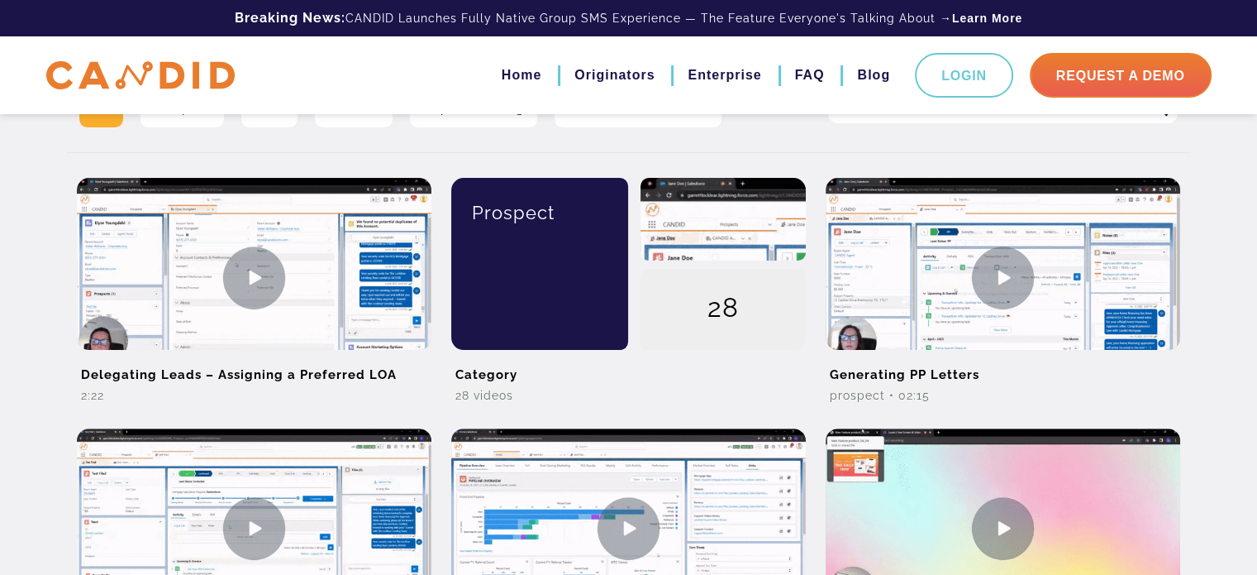
scroll to position [398, 0]
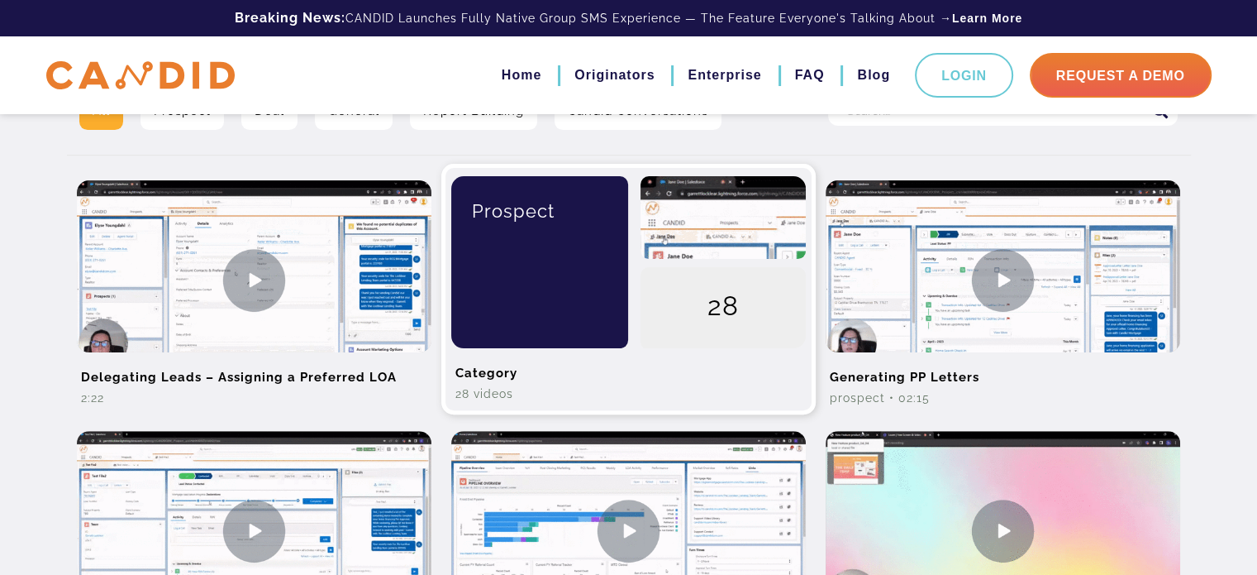
click at [637, 298] on div "28" at bounding box center [723, 262] width 190 height 172
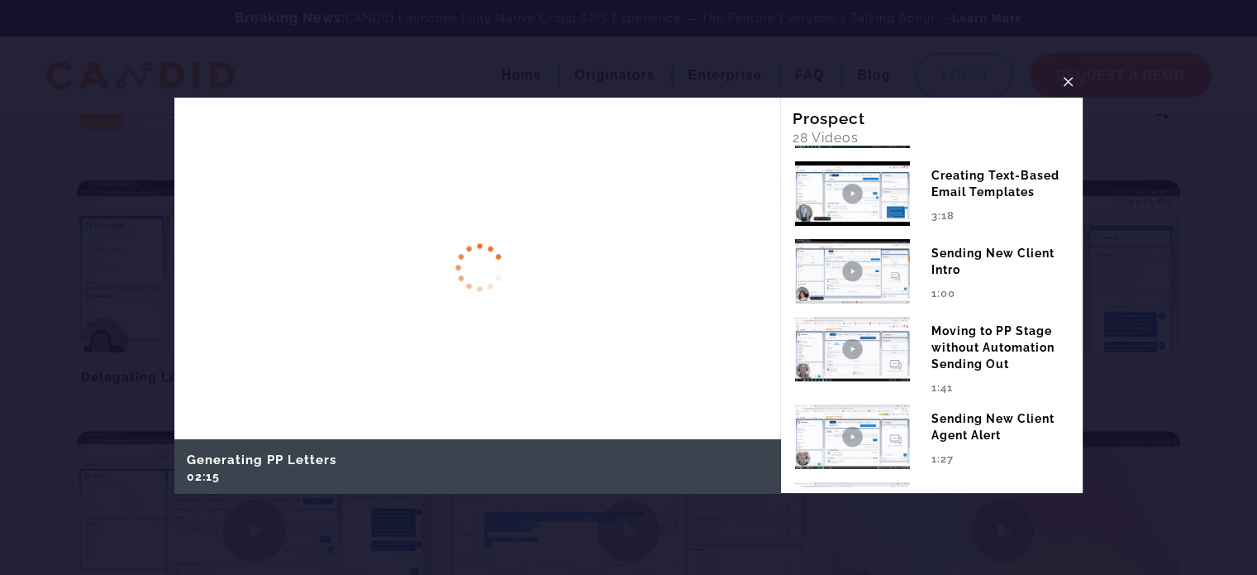
scroll to position [331, 0]
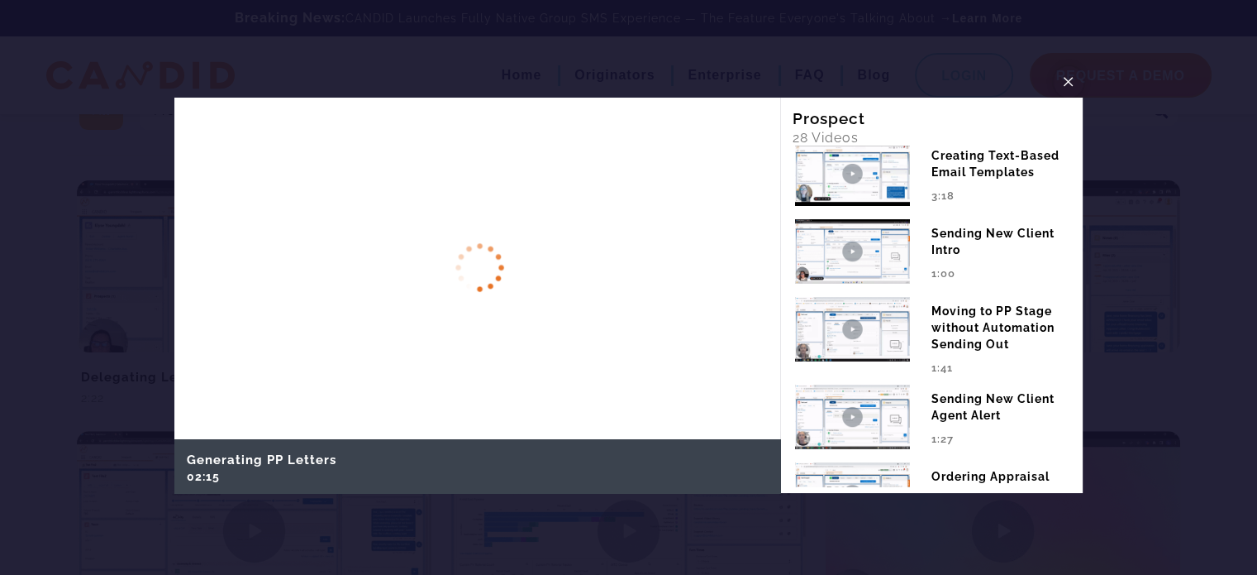
click at [1065, 88] on span "×" at bounding box center [1068, 82] width 13 height 26
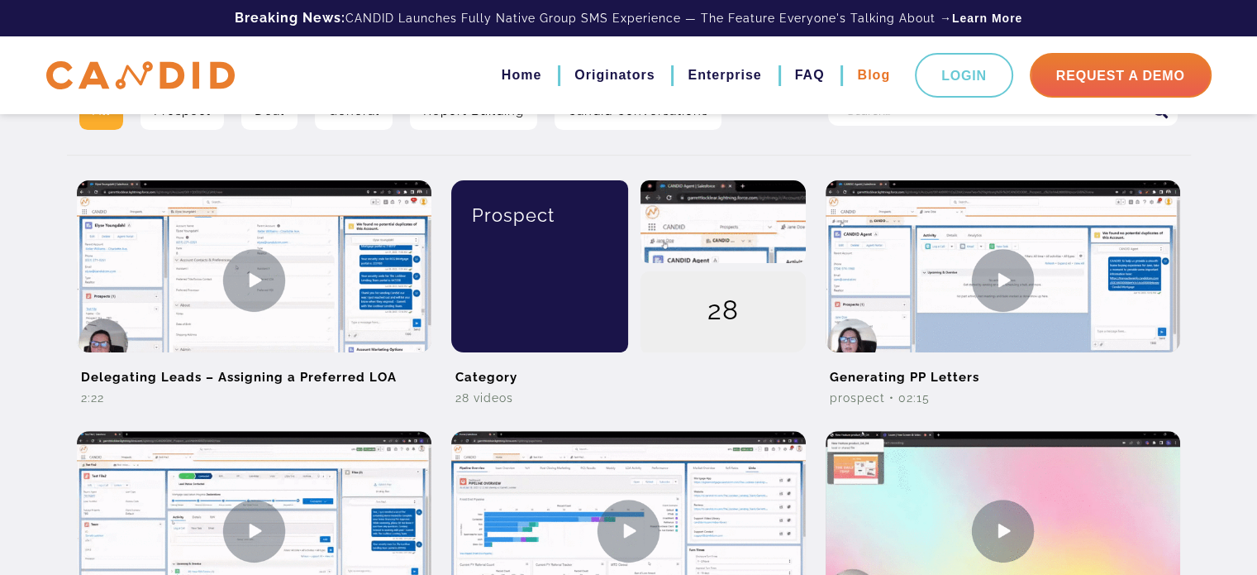
click at [866, 71] on link "Blog" at bounding box center [873, 75] width 33 height 28
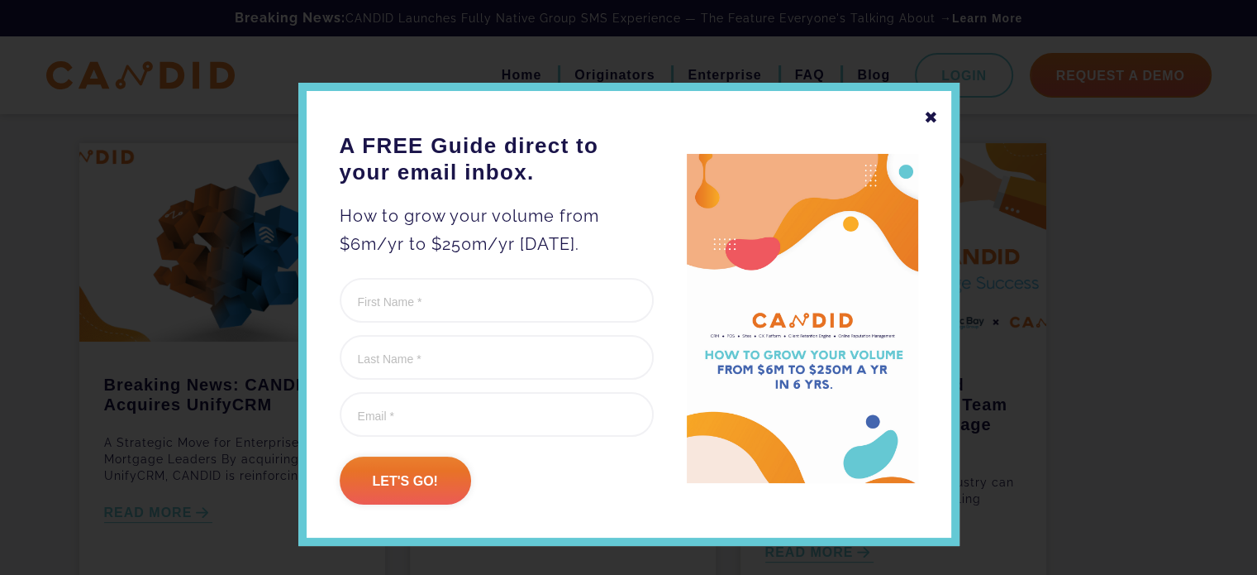
scroll to position [529, 0]
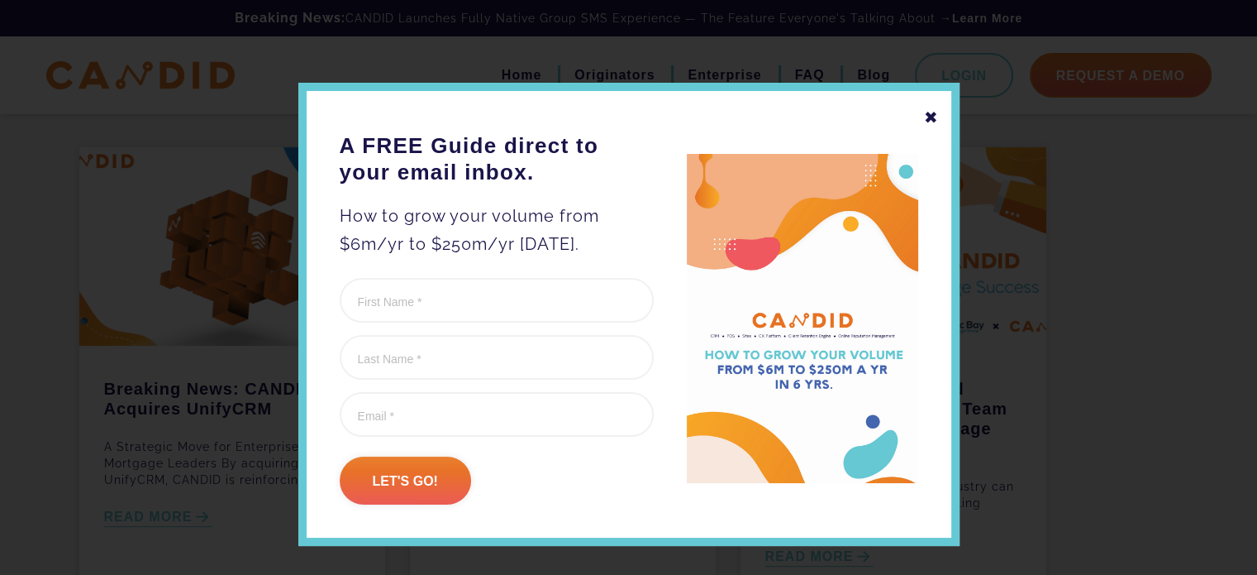
click at [926, 121] on div "✖" at bounding box center [931, 117] width 15 height 28
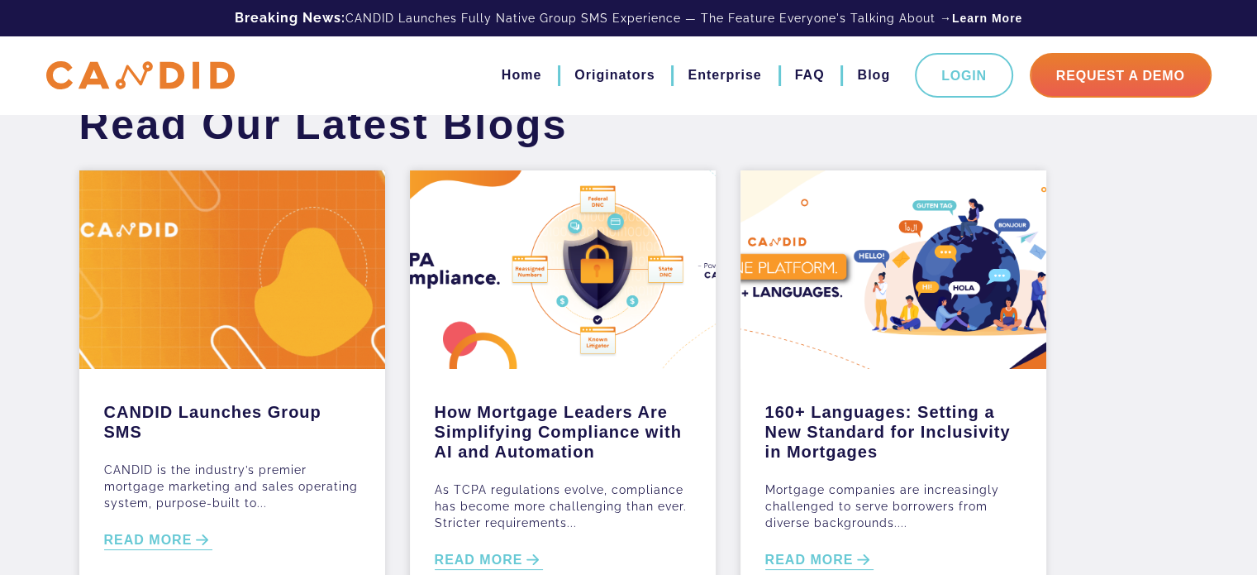
scroll to position [0, 0]
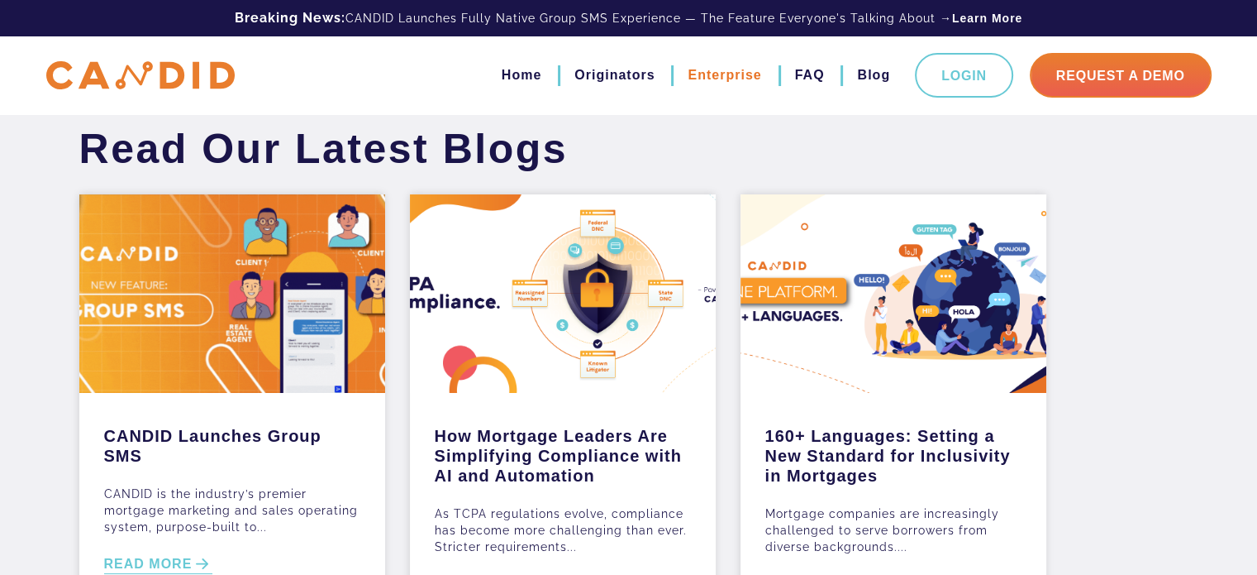
click at [730, 84] on link "Enterprise" at bounding box center [725, 75] width 74 height 28
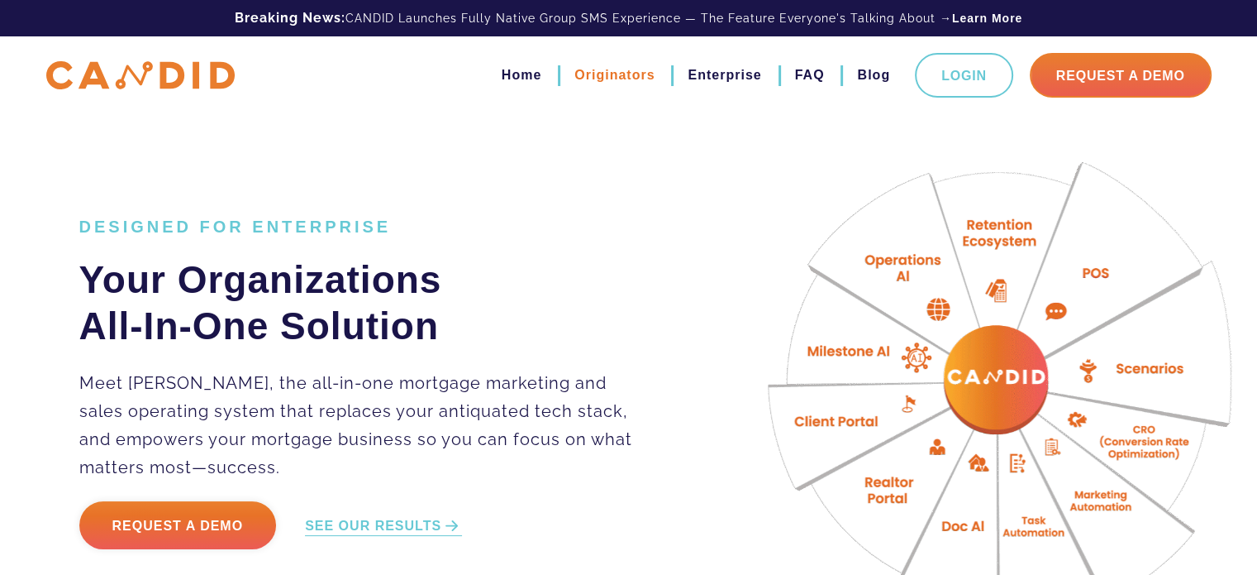
click at [619, 82] on link "Originators" at bounding box center [615, 75] width 80 height 28
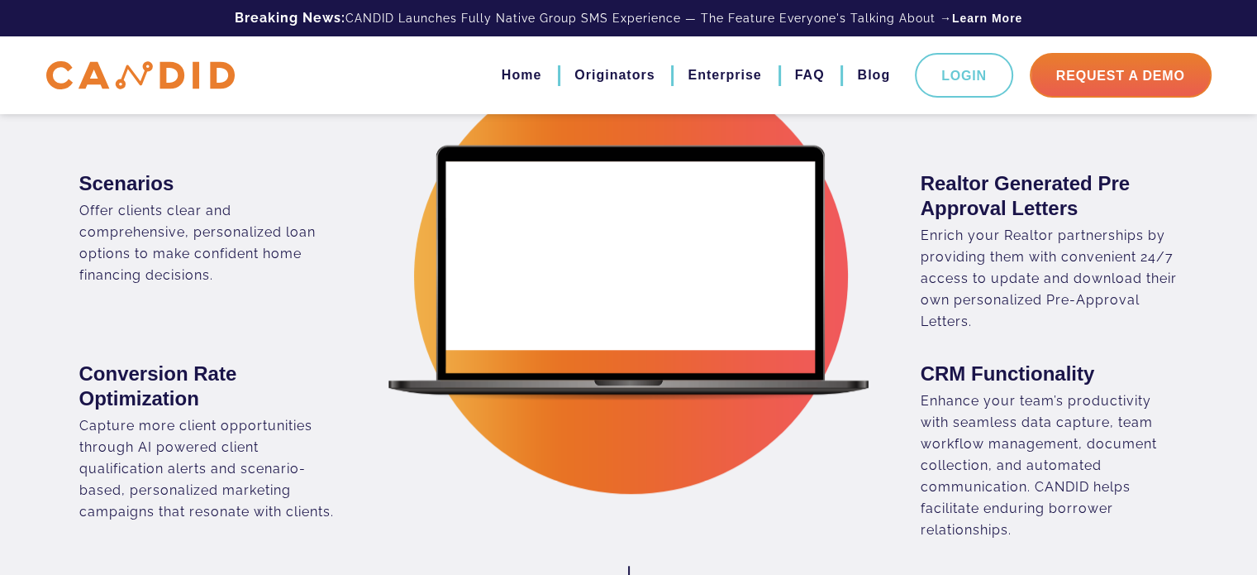
scroll to position [1209, 0]
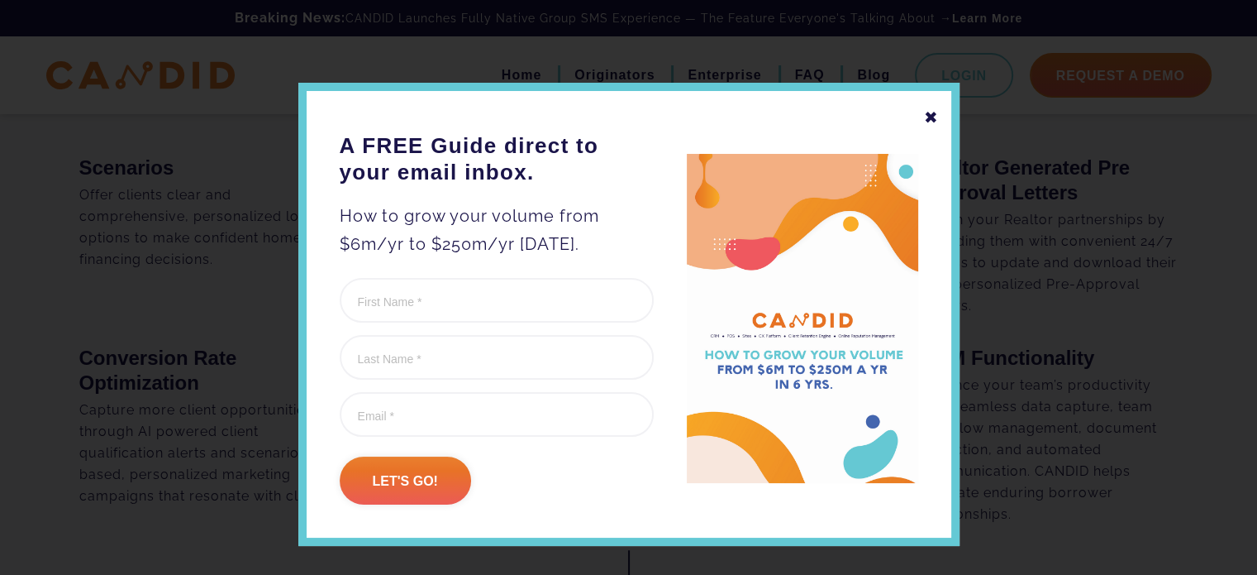
click at [924, 113] on div "✖" at bounding box center [931, 117] width 15 height 28
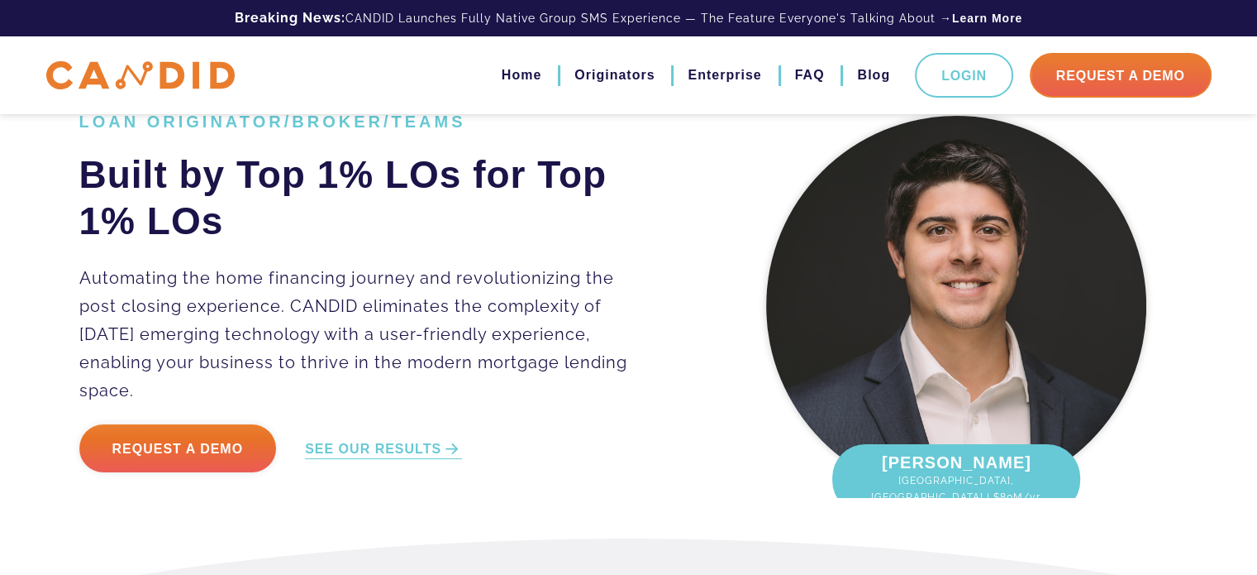
scroll to position [0, 0]
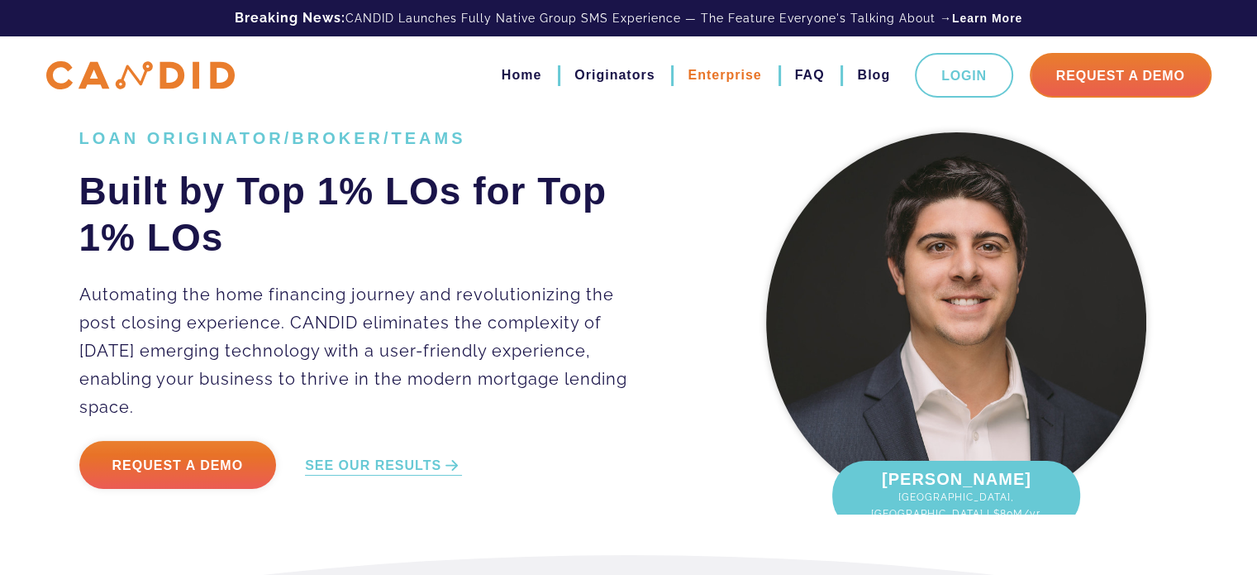
click at [737, 75] on link "Enterprise" at bounding box center [725, 75] width 74 height 28
